Goal: Check status

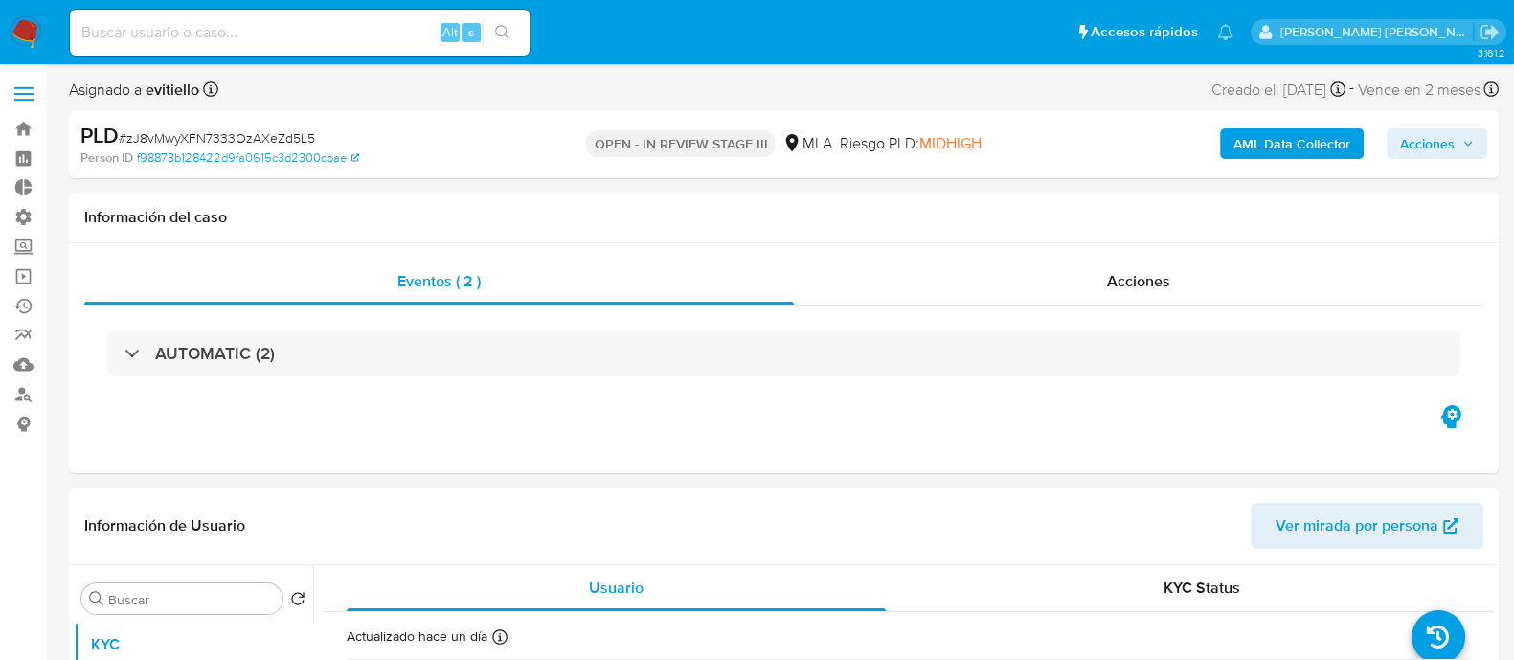
select select "10"
click at [418, 26] on input at bounding box center [300, 32] width 460 height 25
paste input "LzYthqrHAYScn7XmI4UJwFQ2"
type input "LzYthqrHAYScn7XmI4UJwFQ2"
click at [503, 26] on icon "search-icon" at bounding box center [502, 32] width 15 height 15
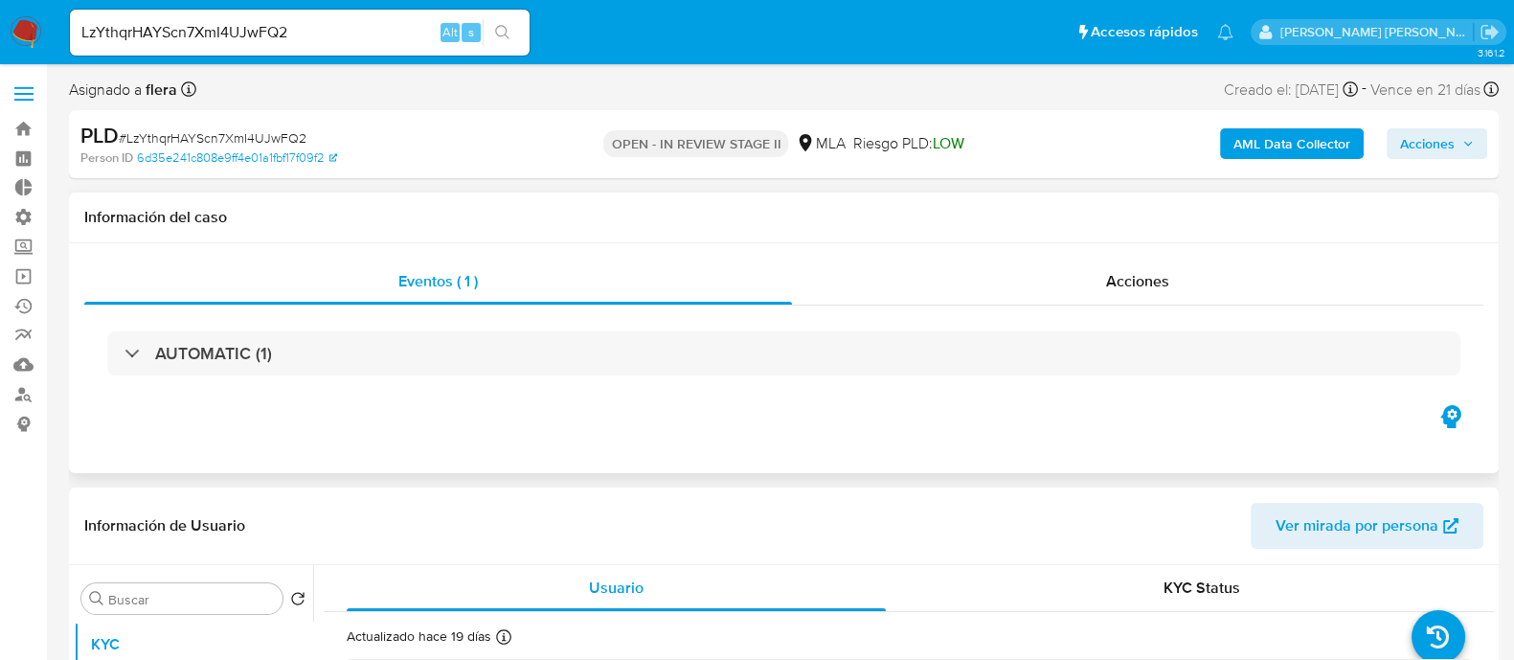
select select "10"
click at [316, 36] on input "LzYthqrHAYScn7XmI4UJwFQ2" at bounding box center [300, 32] width 460 height 25
paste input "BwTdSXbY2vkv9jUZxZFzwJYo"
type input "BwTdSXbY2vkv9jUZxZFzwJYo"
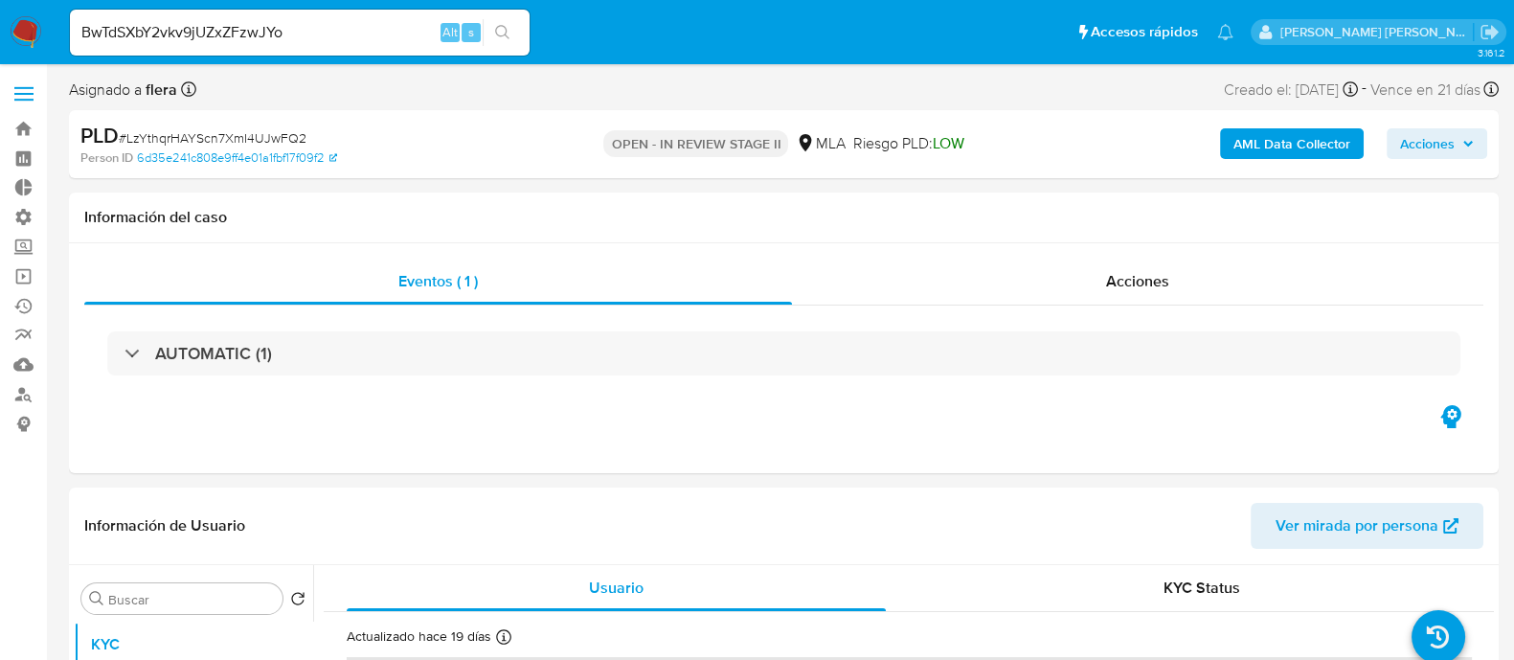
click at [509, 37] on icon "search-icon" at bounding box center [502, 32] width 15 height 15
select select "10"
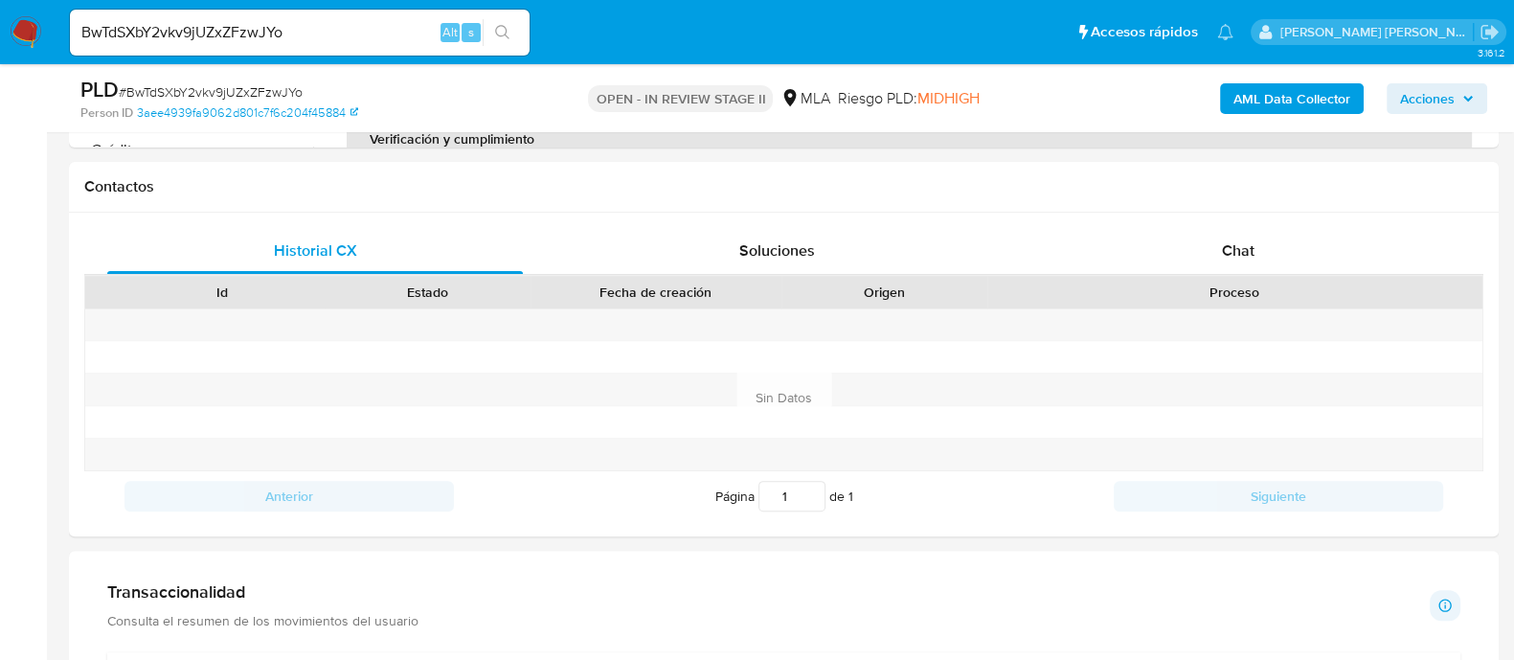
scroll to position [717, 0]
